Goal: Find contact information: Find contact information

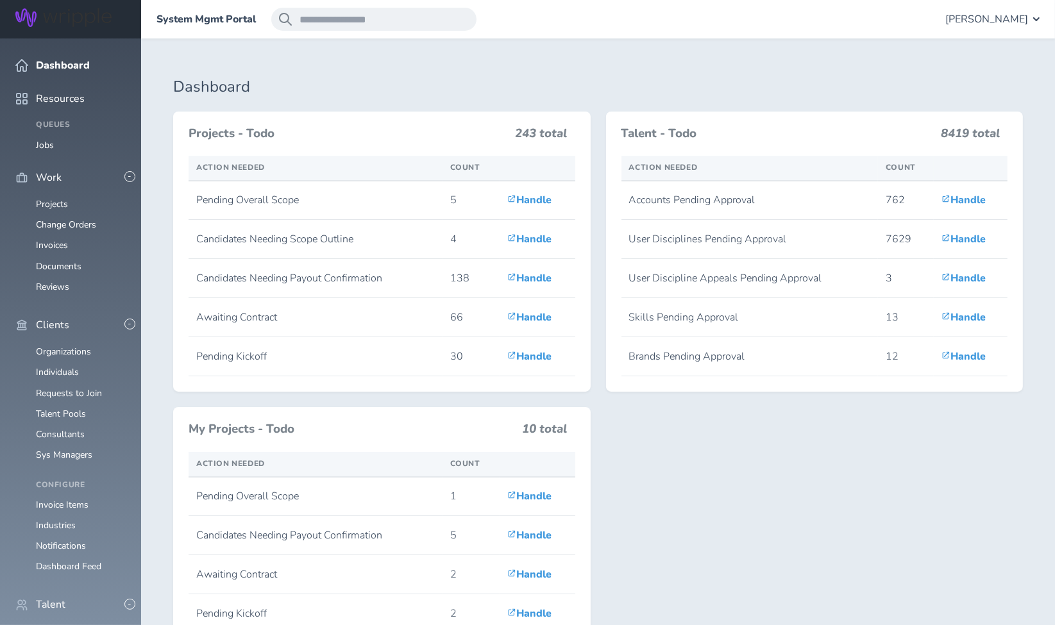
scroll to position [106, 0]
click at [58, 625] on link "Individuals" at bounding box center [57, 632] width 43 height 12
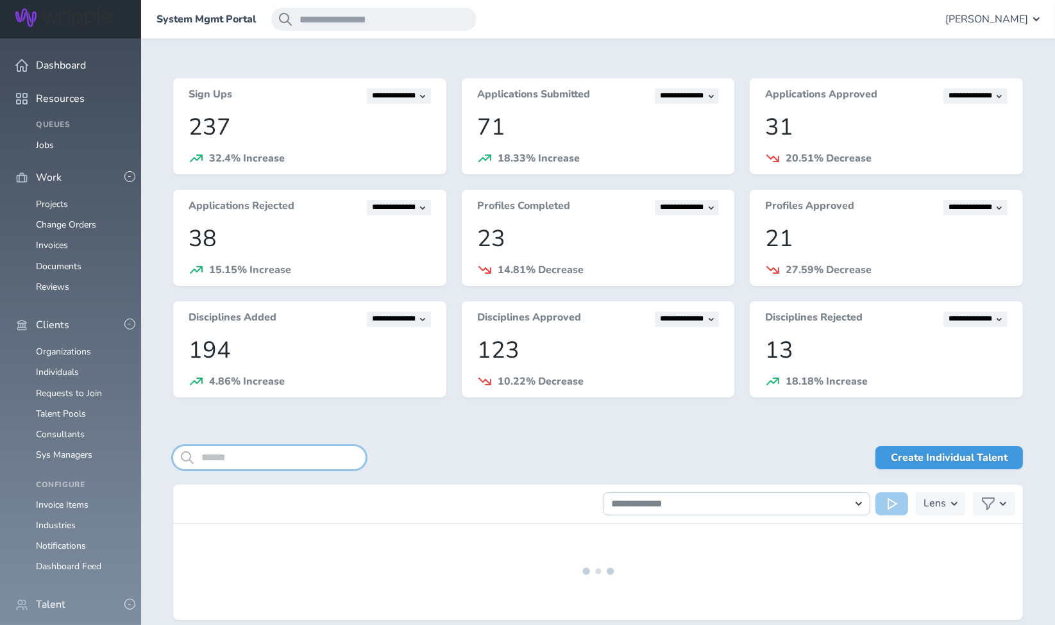
click at [266, 452] on input "search" at bounding box center [269, 457] width 192 height 23
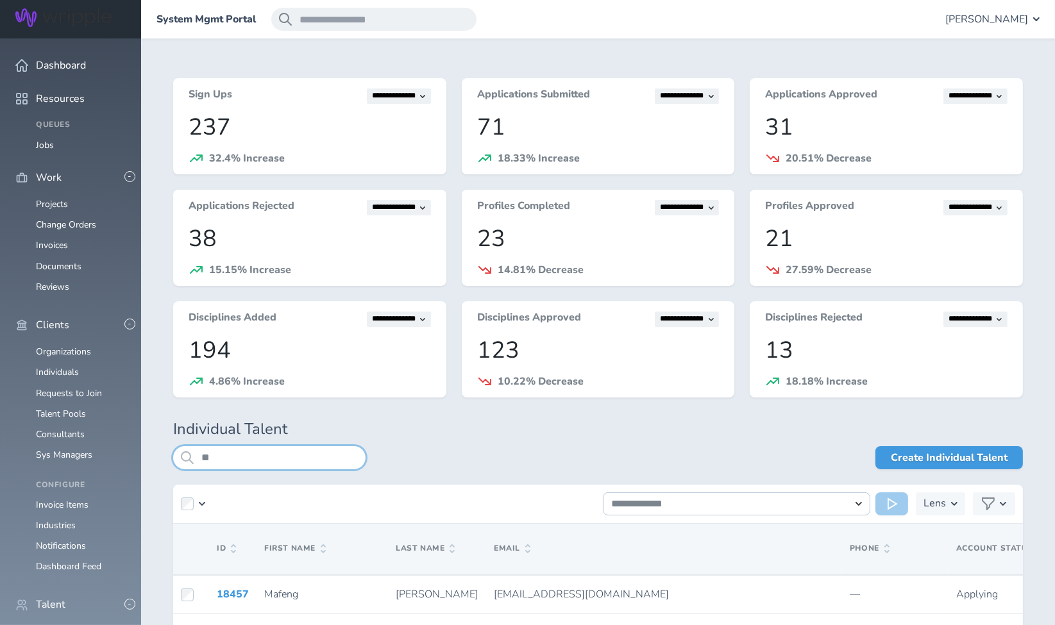
type input "*"
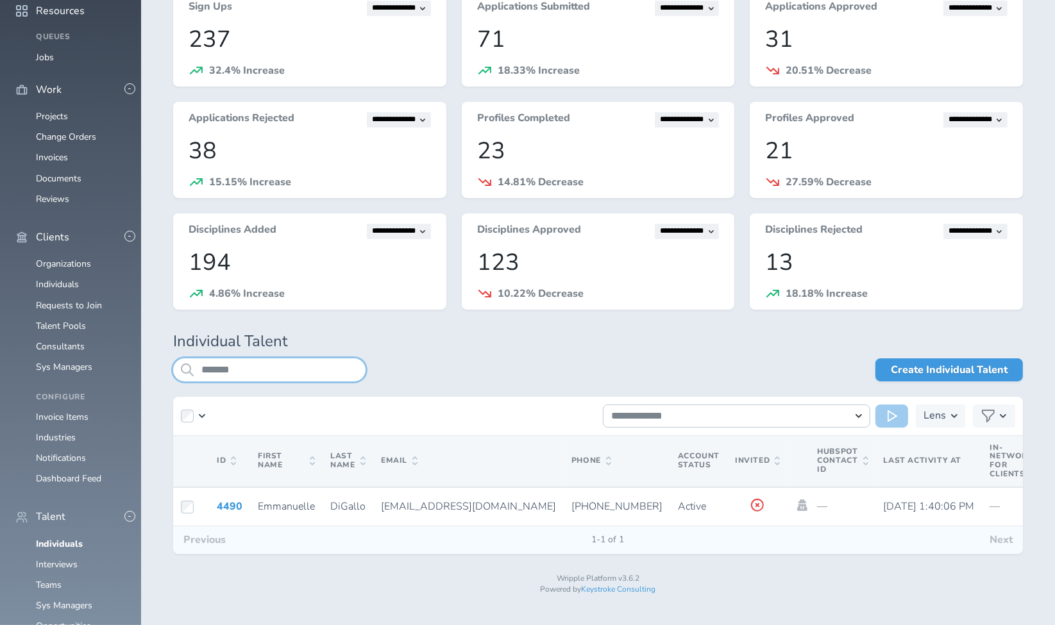
scroll to position [91, 0]
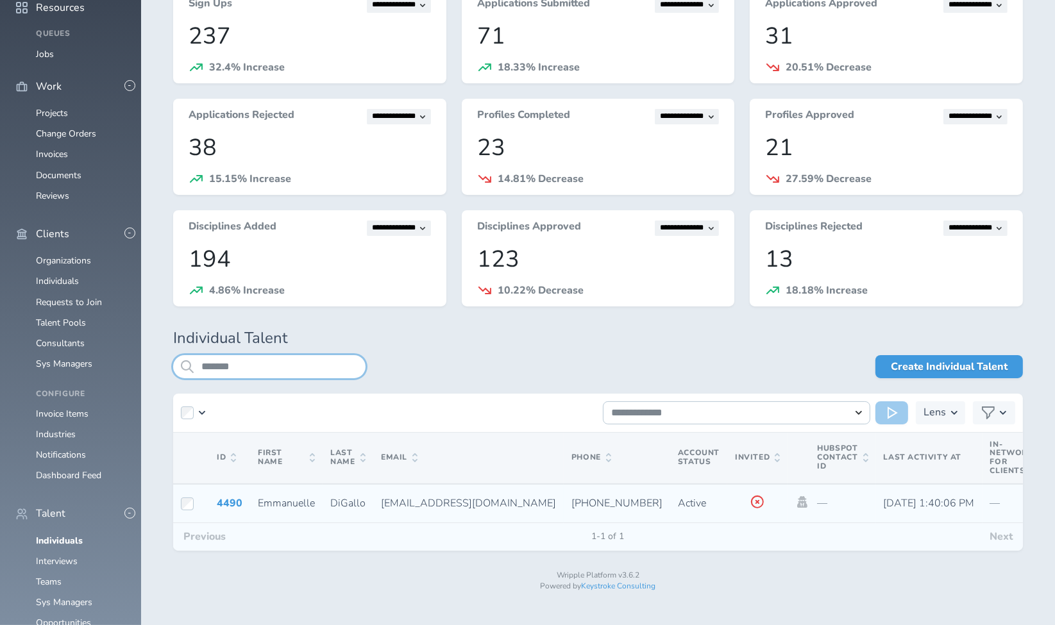
type input "*******"
drag, startPoint x: 509, startPoint y: 501, endPoint x: 580, endPoint y: 499, distance: 70.6
click at [580, 499] on td "[PHONE_NUMBER]" at bounding box center [617, 503] width 106 height 39
copy span "[PHONE_NUMBER]"
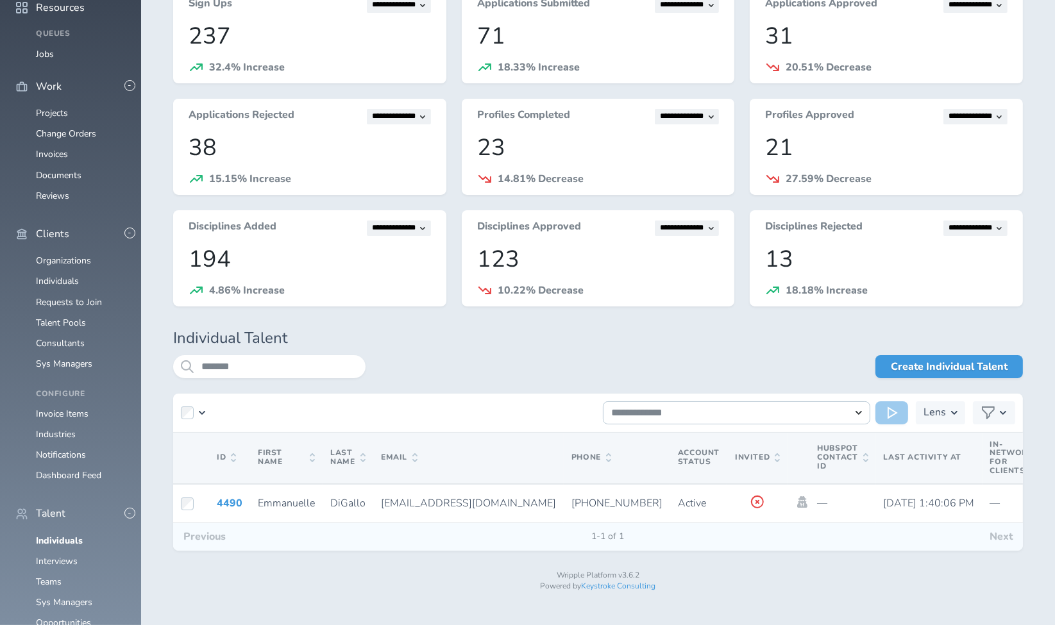
click at [540, 355] on div "Create Individual Talent" at bounding box center [694, 366] width 657 height 23
